Goal: Task Accomplishment & Management: Manage account settings

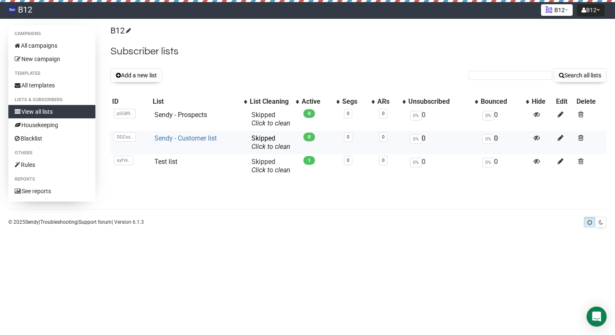
click at [197, 139] on link "Sendy - Customer list" at bounding box center [185, 138] width 62 height 8
click at [176, 136] on link "Sendy - Customer list" at bounding box center [185, 138] width 62 height 8
click at [580, 160] on span at bounding box center [580, 161] width 5 height 7
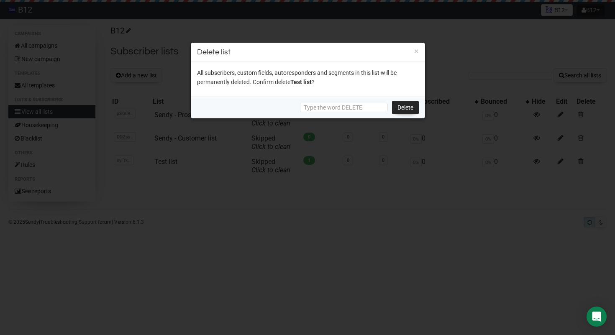
click at [354, 102] on div "Delete" at bounding box center [308, 108] width 234 height 22
click at [354, 107] on input "text" at bounding box center [344, 107] width 88 height 9
type input "DELETE"
click at [412, 108] on link "Delete" at bounding box center [405, 107] width 27 height 13
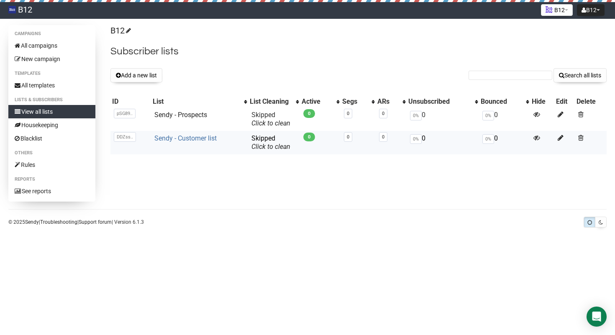
click at [177, 137] on link "Sendy - Customer list" at bounding box center [185, 138] width 62 height 8
click at [192, 138] on link "Sendy - Customer list" at bounding box center [185, 138] width 62 height 8
click at [595, 13] on button "B12" at bounding box center [591, 10] width 28 height 12
click at [23, 12] on link "B12" at bounding box center [20, 10] width 41 height 17
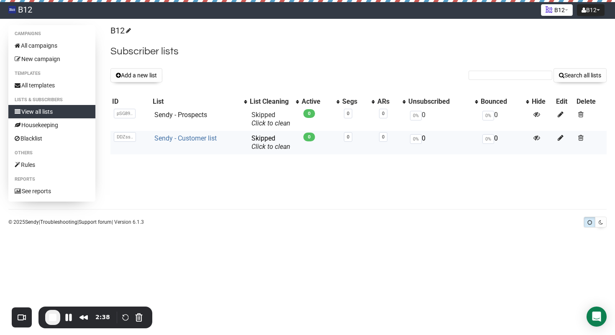
click at [179, 138] on link "Sendy - Customer list" at bounding box center [185, 138] width 62 height 8
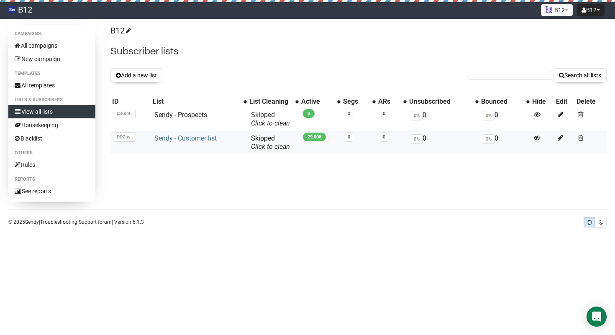
click at [175, 140] on link "Sendy - Customer list" at bounding box center [185, 138] width 62 height 8
click at [187, 137] on link "Sendy - Customer list" at bounding box center [185, 138] width 62 height 8
click at [202, 137] on link "Sendy - Customer list" at bounding box center [185, 138] width 62 height 8
click at [179, 136] on link "Sendy - Customer list" at bounding box center [185, 138] width 62 height 8
click at [179, 139] on link "Sendy - Customer list" at bounding box center [185, 138] width 62 height 8
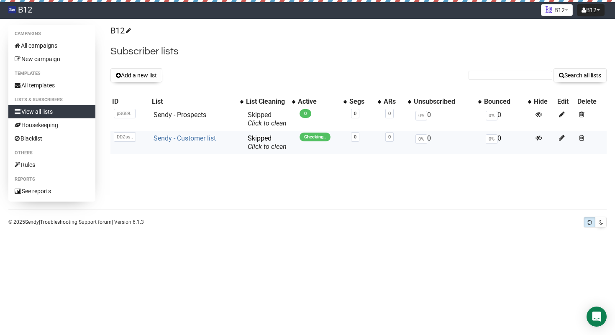
click at [175, 140] on link "Sendy - Customer list" at bounding box center [185, 138] width 62 height 8
